Goal: Information Seeking & Learning: Learn about a topic

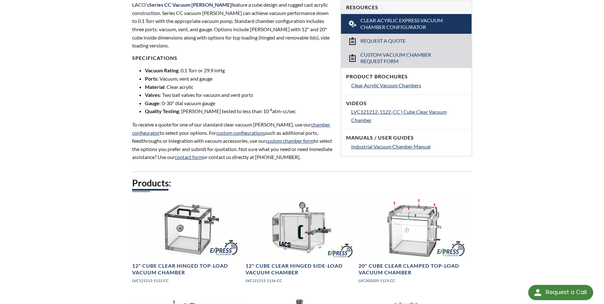
scroll to position [223, 0]
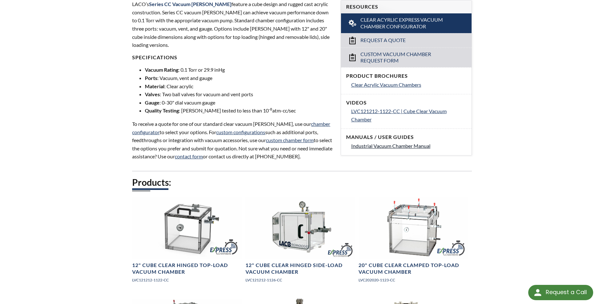
click at [373, 147] on span "Industrial Vacuum Chamber Manual" at bounding box center [390, 146] width 79 height 6
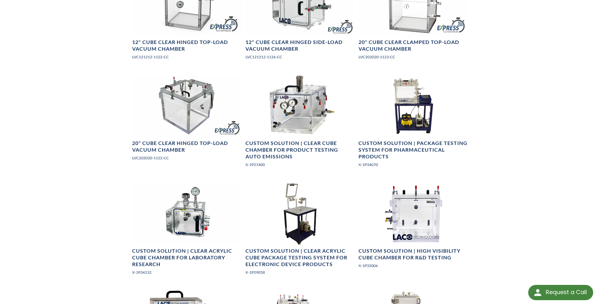
scroll to position [477, 0]
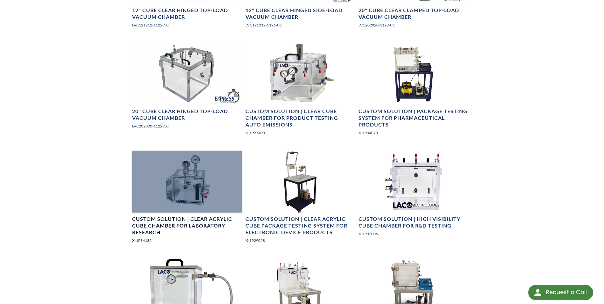
click at [190, 189] on div at bounding box center [186, 181] width 109 height 61
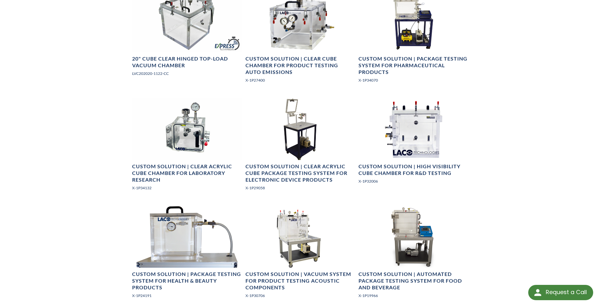
scroll to position [541, 0]
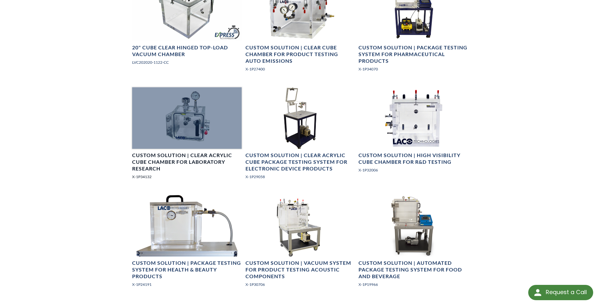
click at [183, 145] on div at bounding box center [186, 117] width 109 height 61
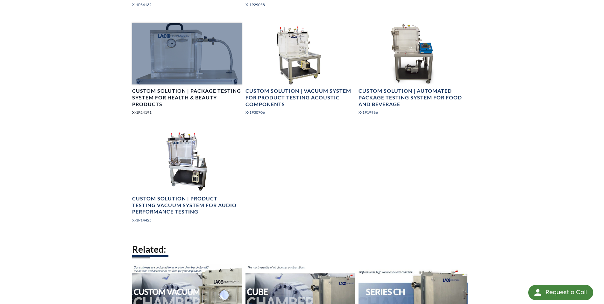
scroll to position [732, 0]
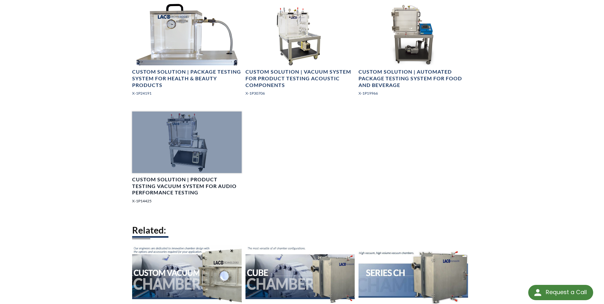
click at [185, 129] on div at bounding box center [186, 141] width 109 height 61
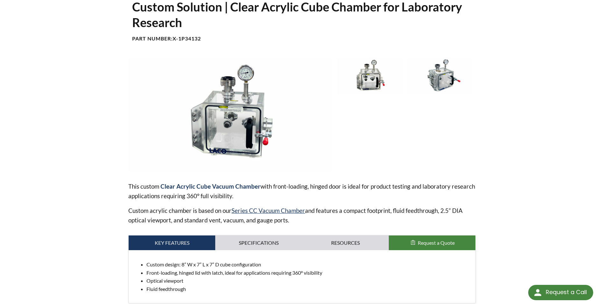
scroll to position [95, 0]
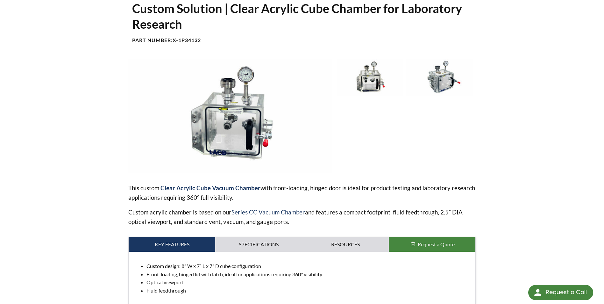
scroll to position [95, 0]
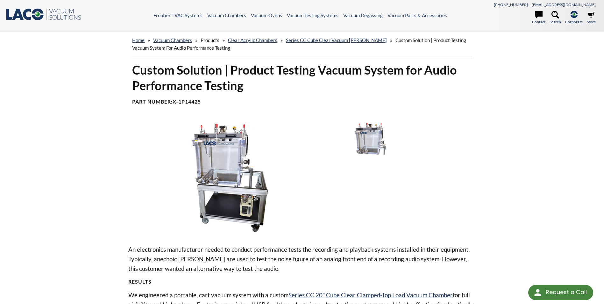
click at [218, 158] on img at bounding box center [229, 177] width 203 height 114
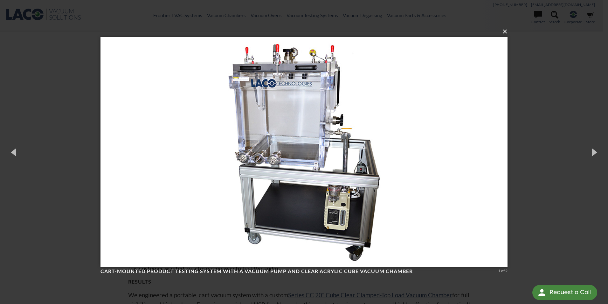
click at [505, 31] on button "×" at bounding box center [305, 31] width 407 height 14
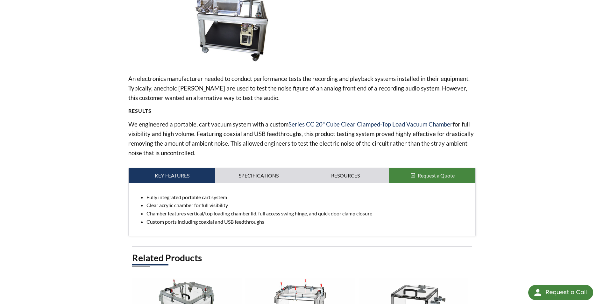
scroll to position [95, 0]
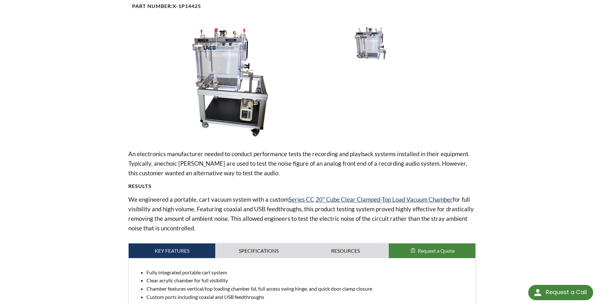
click at [223, 63] on img at bounding box center [229, 82] width 203 height 114
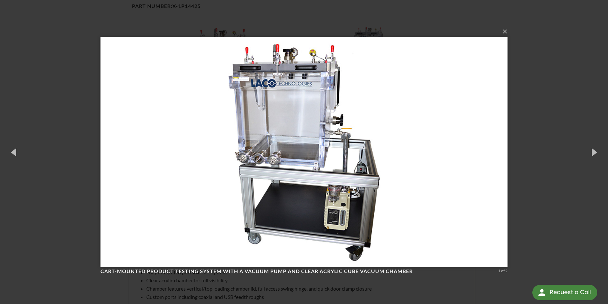
click at [223, 63] on img at bounding box center [304, 151] width 407 height 255
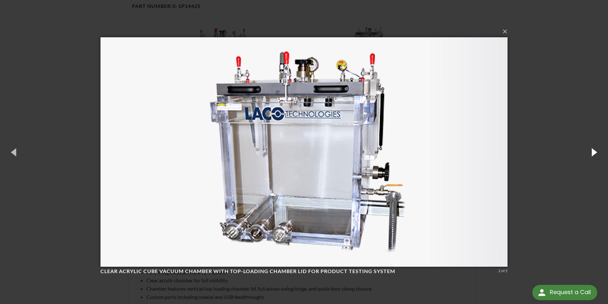
click at [593, 152] on button "button" at bounding box center [594, 151] width 29 height 35
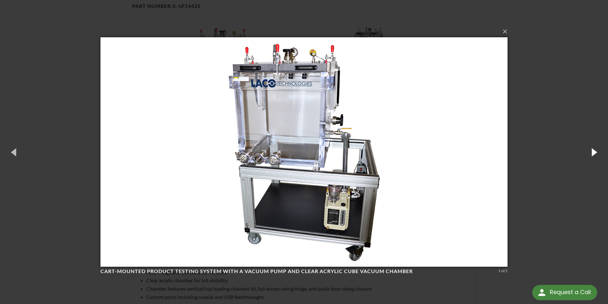
click at [593, 152] on button "button" at bounding box center [594, 151] width 29 height 35
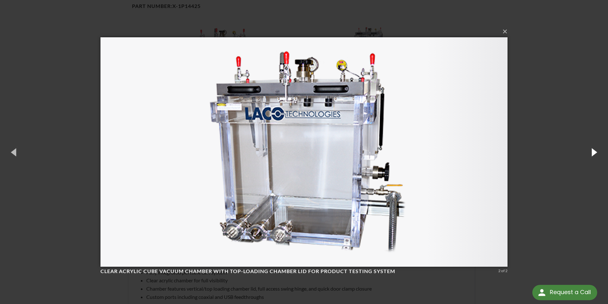
click at [593, 152] on button "button" at bounding box center [594, 151] width 29 height 35
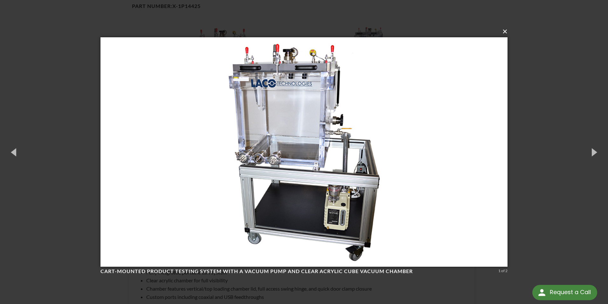
click at [505, 31] on button "×" at bounding box center [305, 31] width 407 height 14
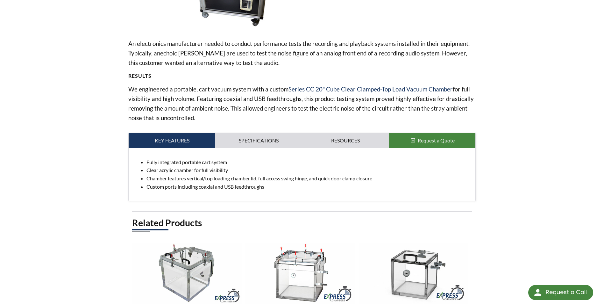
scroll to position [223, 0]
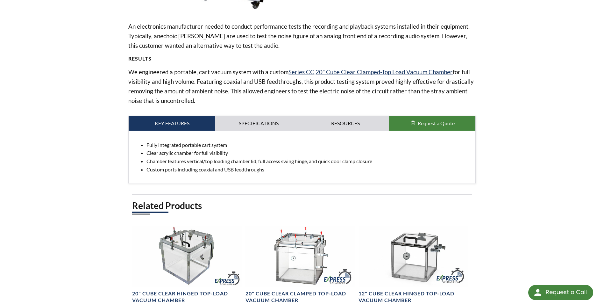
click at [507, 164] on div "home » Vacuum Chambers » Products » Clear Acrylic Chambers » Series CC Cube Cle…" at bounding box center [302, 61] width 604 height 506
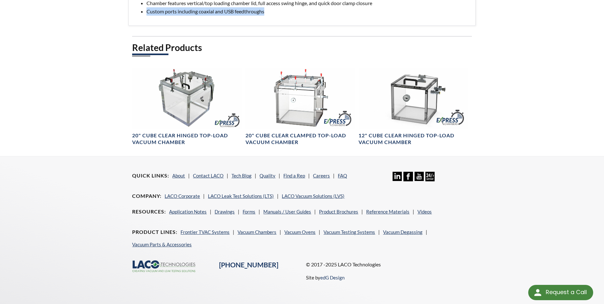
scroll to position [392, 0]
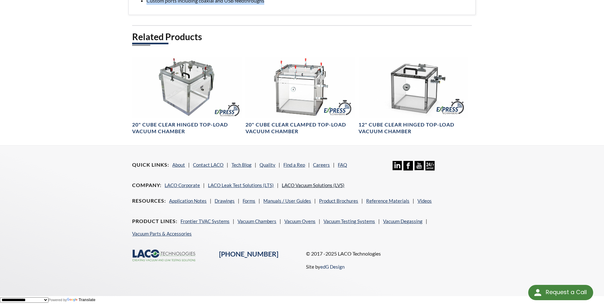
click at [318, 185] on link "LACO Vacuum Solutions (LVS)" at bounding box center [313, 185] width 63 height 6
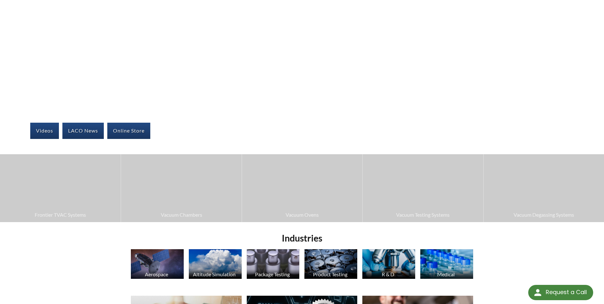
scroll to position [64, 0]
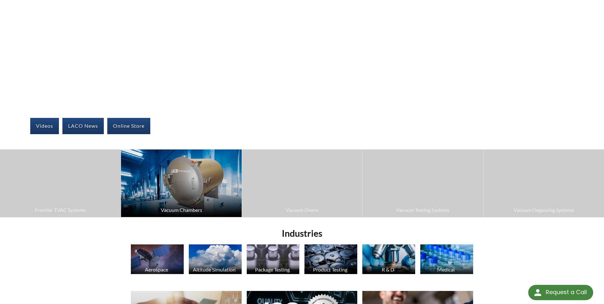
click at [183, 209] on span "Vacuum Chambers" at bounding box center [181, 210] width 114 height 8
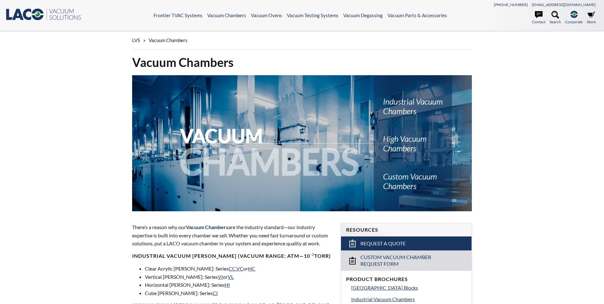
select select "Language Translate Widget"
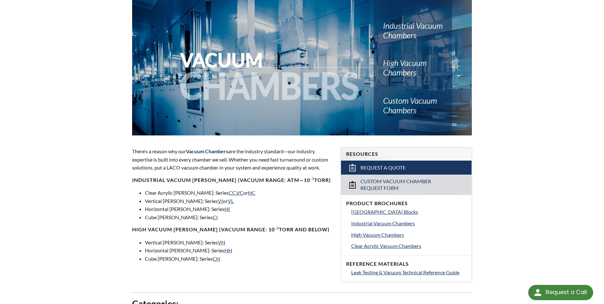
scroll to position [95, 0]
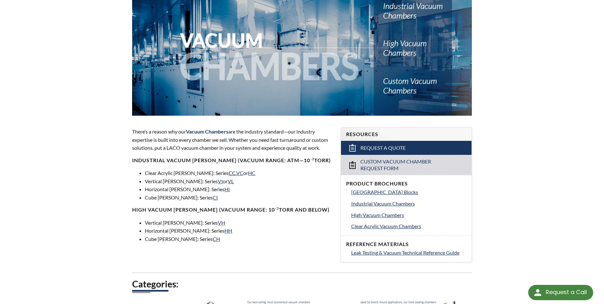
click at [228, 174] on link "CC" at bounding box center [231, 173] width 7 height 6
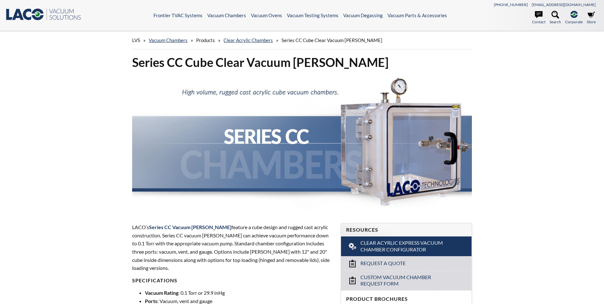
select select "Language Translate Widget"
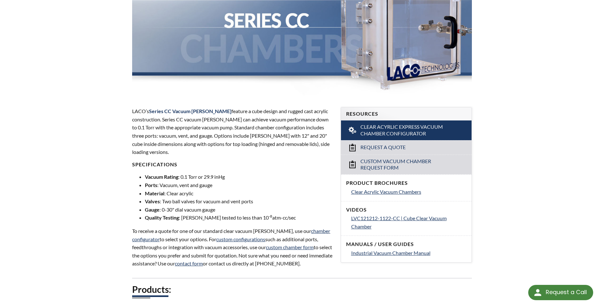
scroll to position [127, 0]
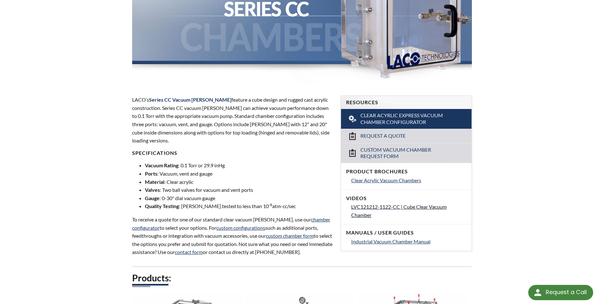
click at [378, 208] on span "LVC121212-1122-CC | Cube Clear Vacuum Chamber" at bounding box center [398, 210] width 95 height 14
click at [370, 180] on span "Clear Acrylic Vacuum Chambers" at bounding box center [386, 180] width 70 height 6
